Goal: Check status: Check status

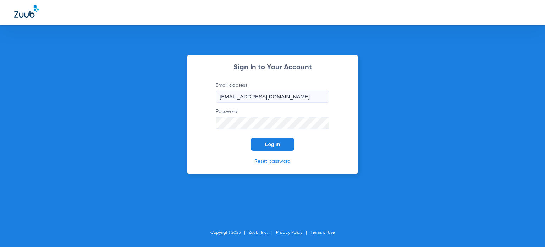
click at [266, 144] on span "Log In" at bounding box center [272, 144] width 15 height 6
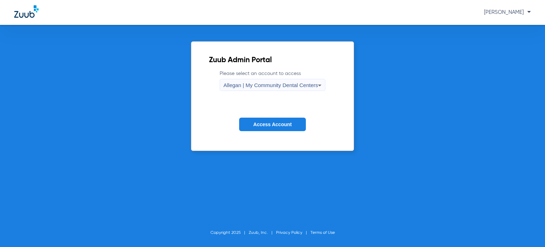
click at [121, 81] on div "Zuub Admin Portal Please select an account to access Allegan | My Community Den…" at bounding box center [272, 136] width 545 height 222
click at [236, 79] on div "Allegan | My Community Dental Centers" at bounding box center [271, 85] width 95 height 12
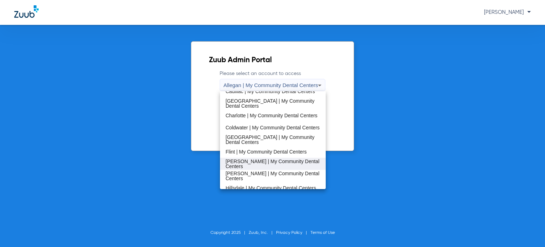
scroll to position [106, 0]
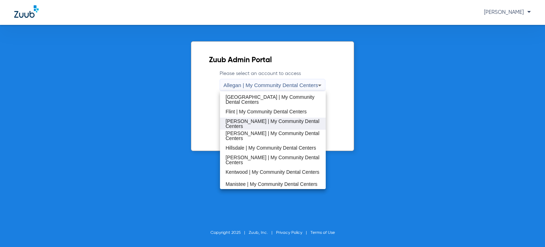
click at [248, 119] on span "[PERSON_NAME] | My Community Dental Centers" at bounding box center [273, 124] width 94 height 10
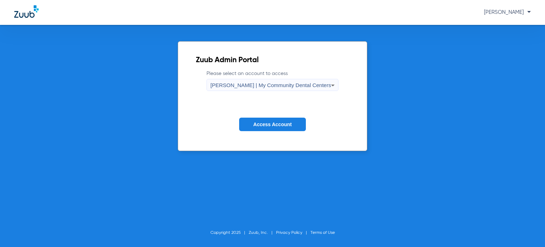
click at [255, 124] on span "Access Account" at bounding box center [272, 124] width 38 height 6
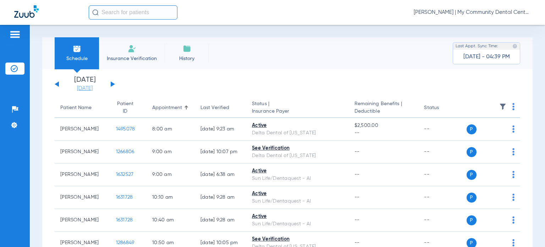
click at [91, 86] on link "[DATE]" at bounding box center [85, 88] width 43 height 7
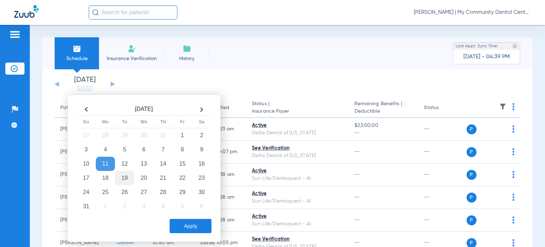
click at [128, 177] on td "19" at bounding box center [124, 178] width 19 height 14
click at [184, 228] on button "Apply" at bounding box center [191, 226] width 42 height 14
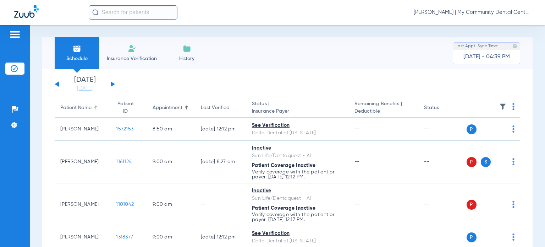
click at [95, 105] on div "Patient Name" at bounding box center [82, 107] width 44 height 7
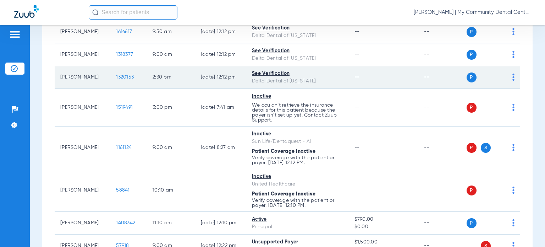
scroll to position [213, 0]
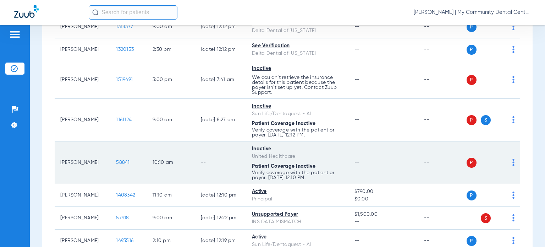
click at [116, 164] on span "58841" at bounding box center [122, 162] width 13 height 5
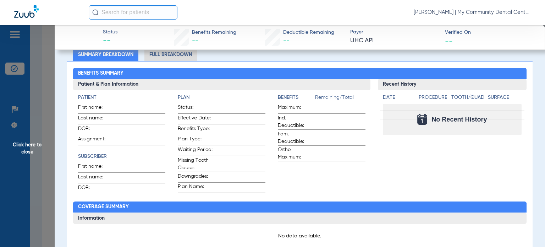
scroll to position [71, 0]
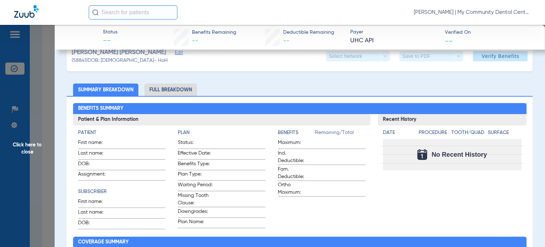
drag, startPoint x: 497, startPoint y: 82, endPoint x: 485, endPoint y: 88, distance: 13.8
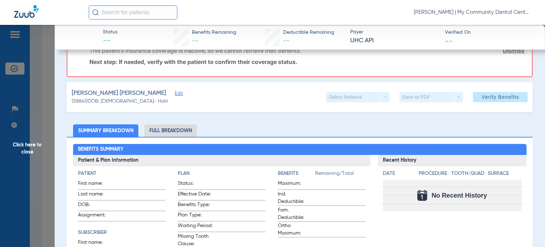
scroll to position [0, 0]
